Goal: Transaction & Acquisition: Book appointment/travel/reservation

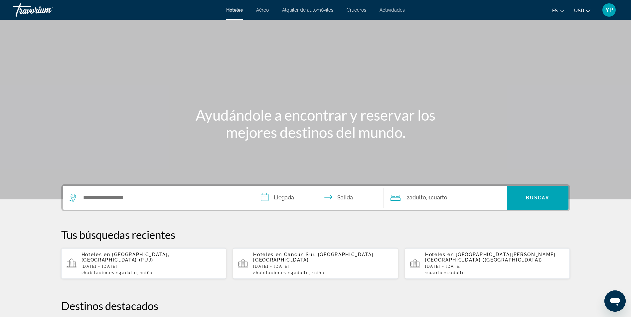
click at [262, 12] on span "Aéreo" at bounding box center [262, 9] width 13 height 5
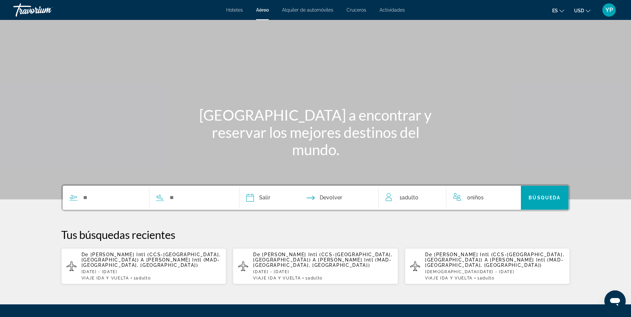
click at [298, 8] on span "Alquiler de automóviles" at bounding box center [307, 9] width 51 height 5
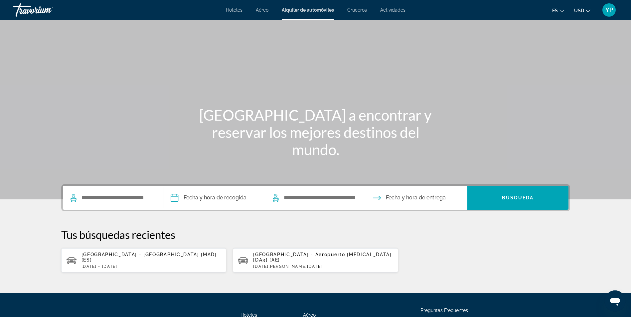
click at [352, 9] on span "Cruceros" at bounding box center [357, 9] width 20 height 5
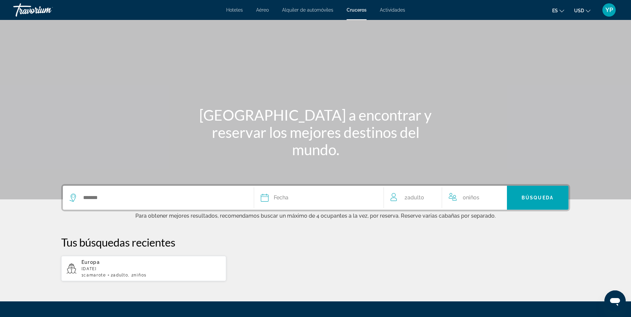
click at [390, 9] on span "Actividades" at bounding box center [392, 9] width 25 height 5
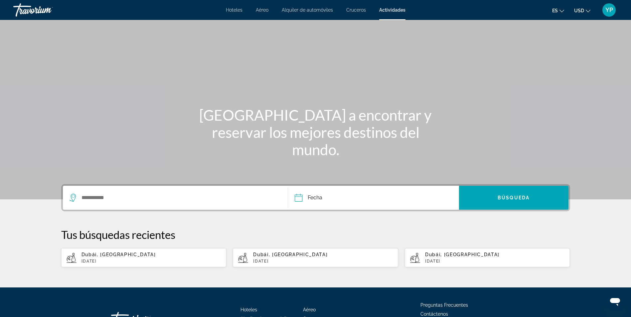
click at [234, 9] on span "Hoteles" at bounding box center [234, 9] width 17 height 5
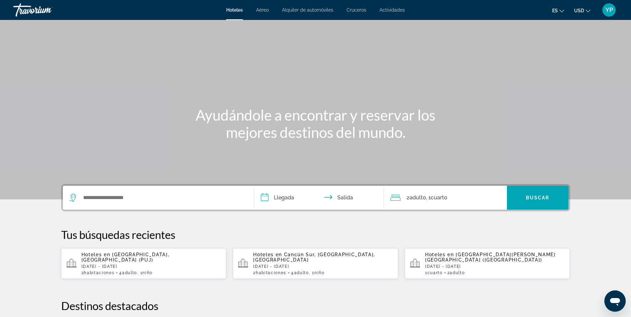
click at [180, 261] on p "Hoteles en [GEOGRAPHIC_DATA], [GEOGRAPHIC_DATA] ([GEOGRAPHIC_DATA])" at bounding box center [152, 257] width 140 height 11
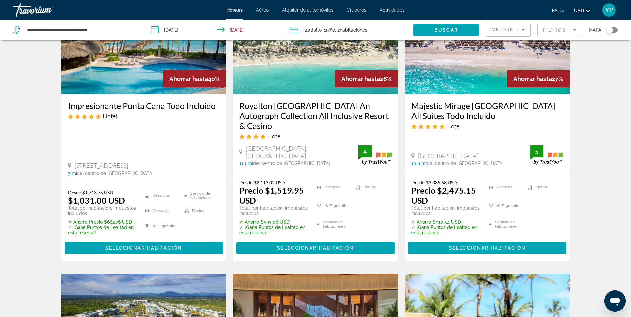
scroll to position [351, 0]
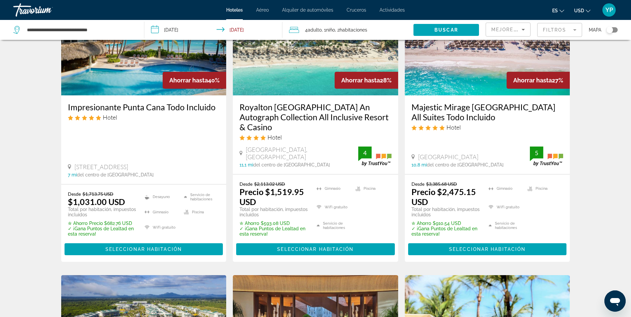
click at [615, 125] on div "Resultados de búsqueda de hoteles - 101 lugares para pasar el tiempo Ahorrar ha…" at bounding box center [315, 260] width 631 height 1128
click at [131, 247] on span "Seleccionar habitación" at bounding box center [143, 249] width 77 height 5
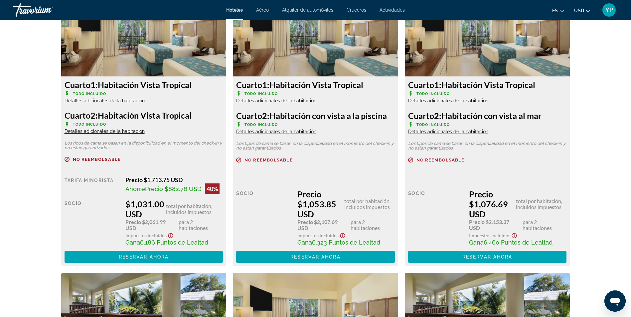
scroll to position [915, 0]
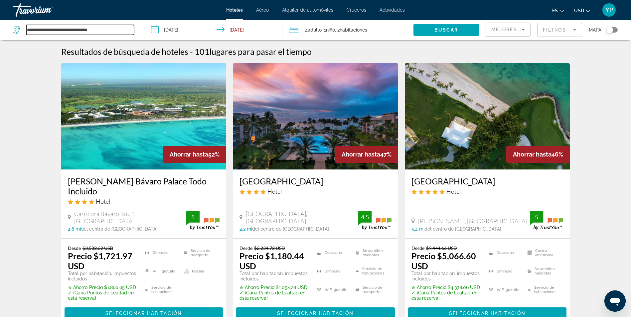
click at [67, 32] on input "**********" at bounding box center [80, 30] width 108 height 10
click at [118, 30] on input "**********" at bounding box center [80, 30] width 108 height 10
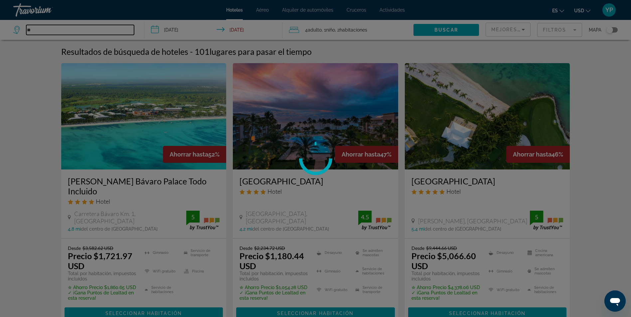
type input "*"
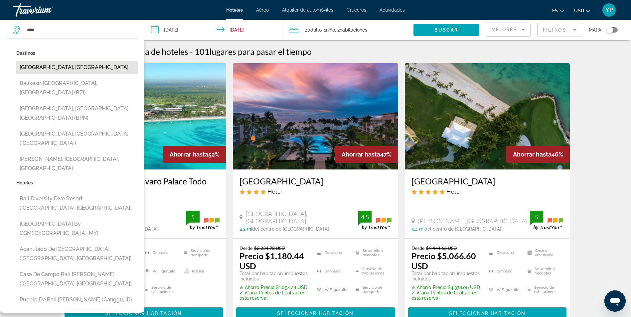
click at [75, 70] on button "[GEOGRAPHIC_DATA], [GEOGRAPHIC_DATA]" at bounding box center [76, 67] width 121 height 13
type input "**********"
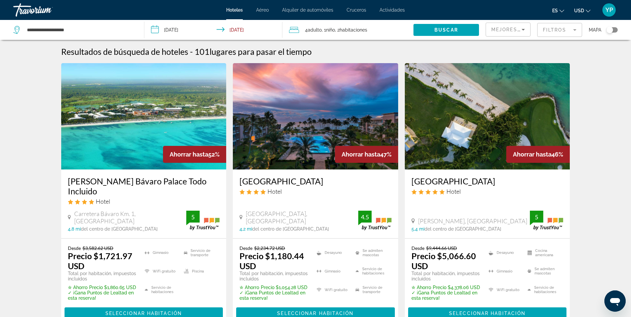
click at [249, 29] on input "**********" at bounding box center [214, 31] width 140 height 22
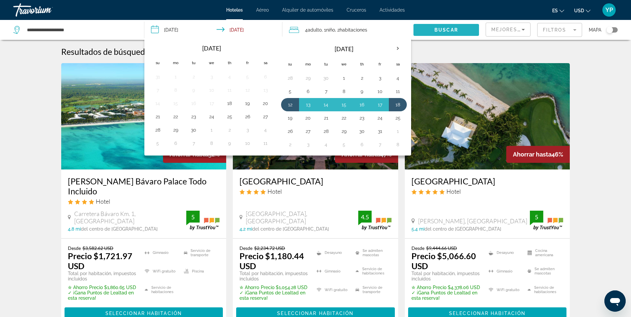
click at [426, 32] on span "Widget de búsqueda" at bounding box center [447, 30] width 66 height 16
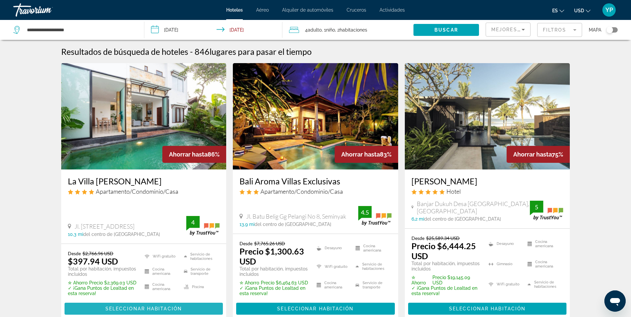
click at [166, 307] on span "Seleccionar habitación" at bounding box center [143, 308] width 77 height 5
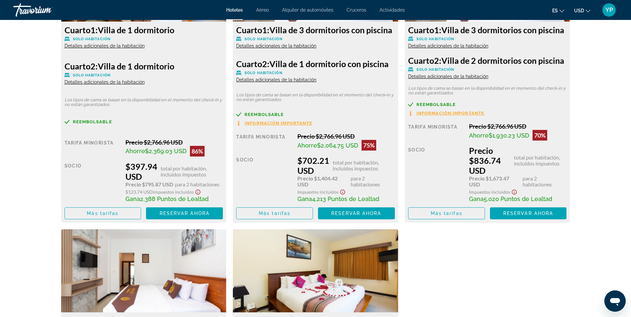
scroll to position [1017, 0]
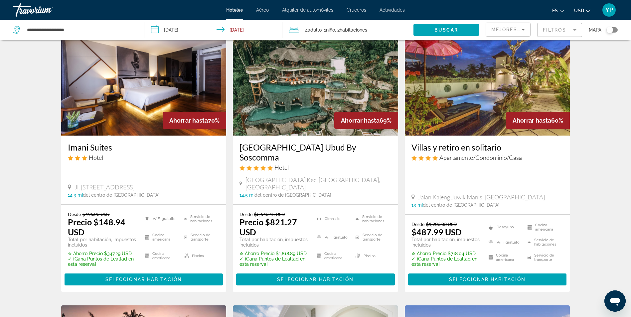
scroll to position [298, 0]
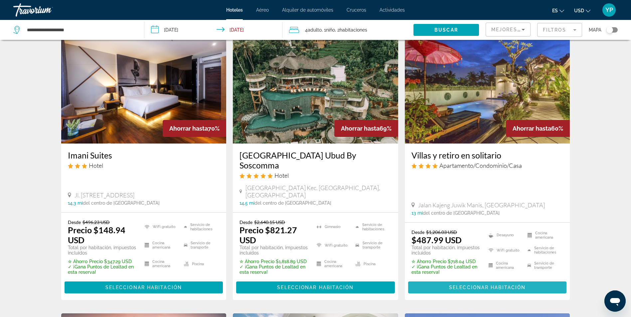
click at [476, 285] on span "Seleccionar habitación" at bounding box center [487, 287] width 77 height 5
